Goal: Task Accomplishment & Management: Use online tool/utility

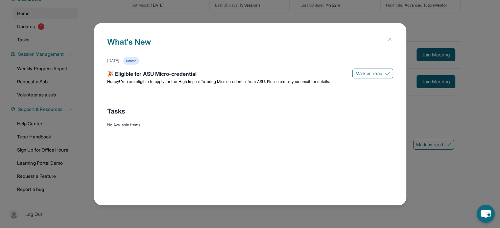
scroll to position [60, 0]
click at [387, 41] on img at bounding box center [389, 39] width 5 height 5
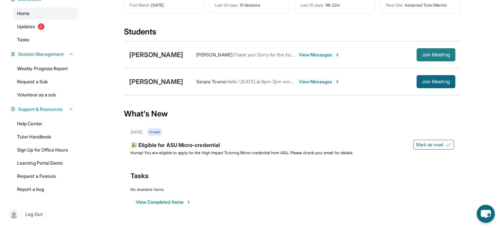
click at [425, 56] on span "Join Meeting" at bounding box center [435, 55] width 28 height 4
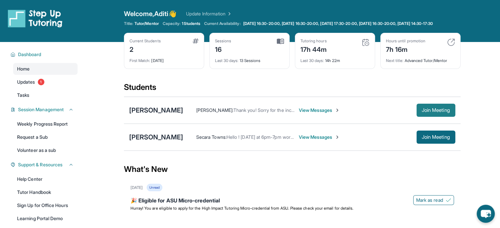
click at [416, 117] on button "Join Meeting" at bounding box center [435, 110] width 39 height 13
click at [436, 112] on span "Join Meeting" at bounding box center [435, 110] width 28 height 4
click at [156, 115] on div "[PERSON_NAME]" at bounding box center [156, 110] width 54 height 9
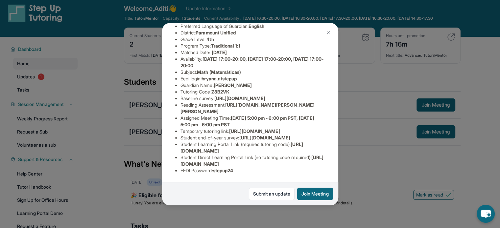
scroll to position [7, 0]
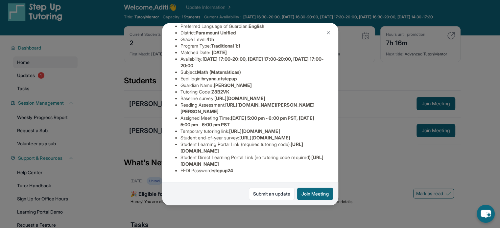
click at [230, 160] on span "[URL][DOMAIN_NAME]" at bounding box center [251, 161] width 143 height 12
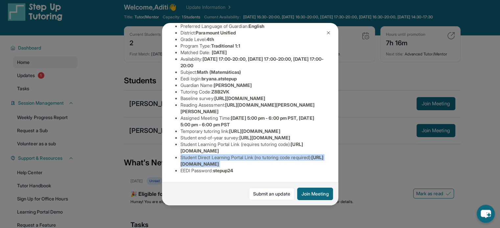
click at [230, 160] on span "[URL][DOMAIN_NAME]" at bounding box center [251, 161] width 143 height 12
copy li "Student Direct Learning Portal Link (no tutoring code required) : [URL][DOMAIN_…"
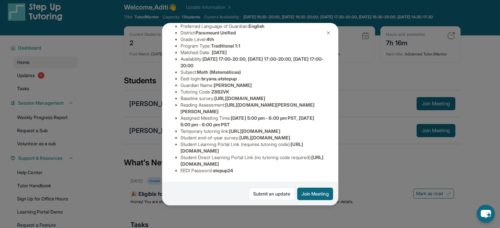
click at [223, 141] on li "Student Learning Portal Link (requires tutoring code) : [URL][DOMAIN_NAME]" at bounding box center [252, 147] width 145 height 13
